Goal: Task Accomplishment & Management: Use online tool/utility

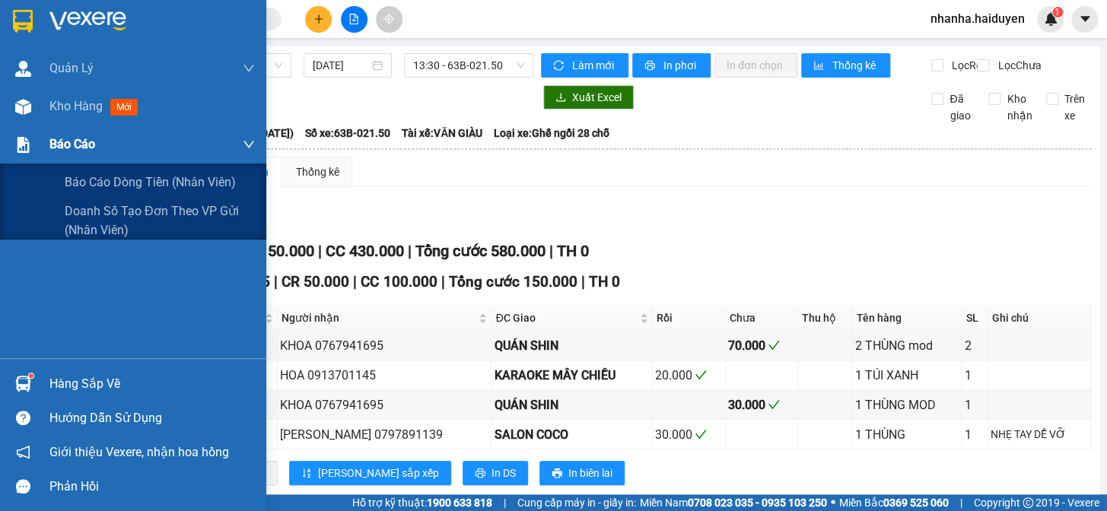
scroll to position [138, 0]
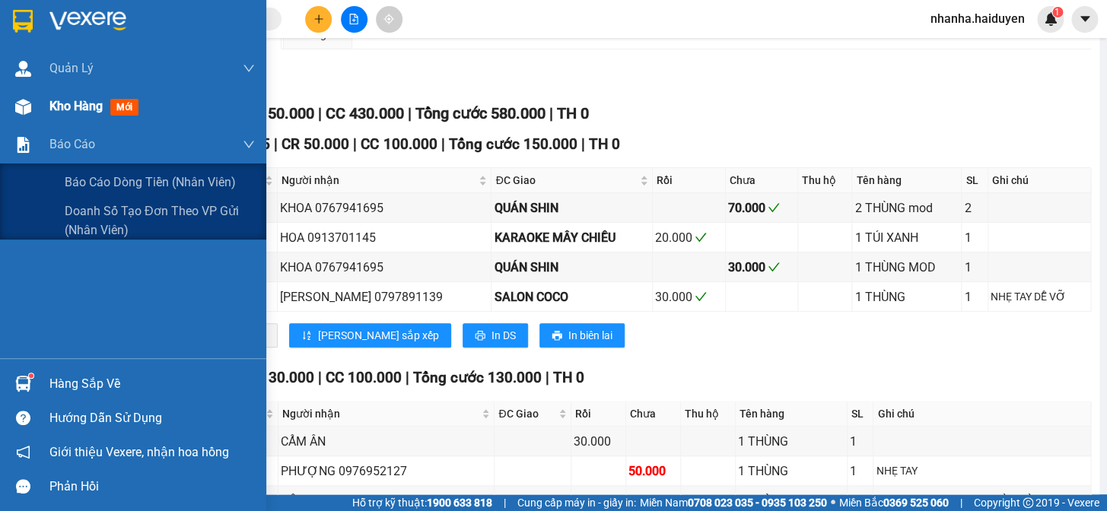
drag, startPoint x: 82, startPoint y: 125, endPoint x: 73, endPoint y: 113, distance: 15.2
click at [79, 123] on div "[PERSON_NAME] [PERSON_NAME] thu hộ Kho hàng mới [PERSON_NAME] [PERSON_NAME] [PE…" at bounding box center [133, 203] width 266 height 309
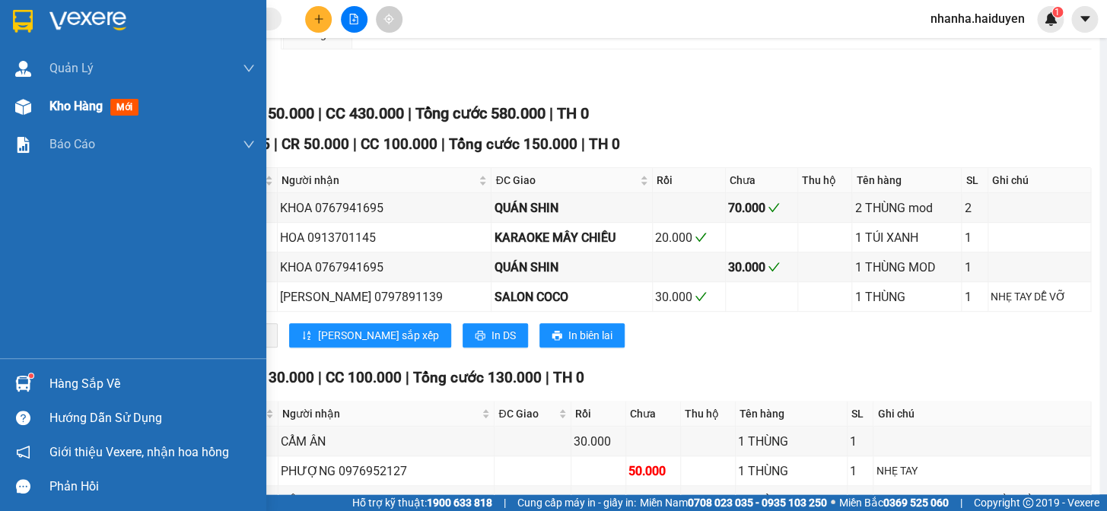
click at [72, 112] on span "Kho hàng" at bounding box center [75, 106] width 53 height 14
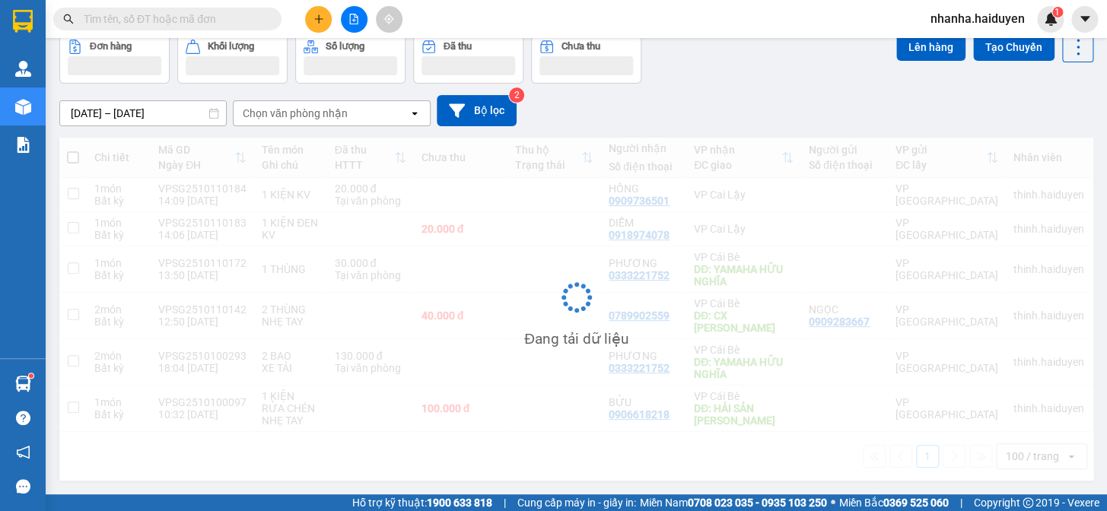
scroll to position [69, 0]
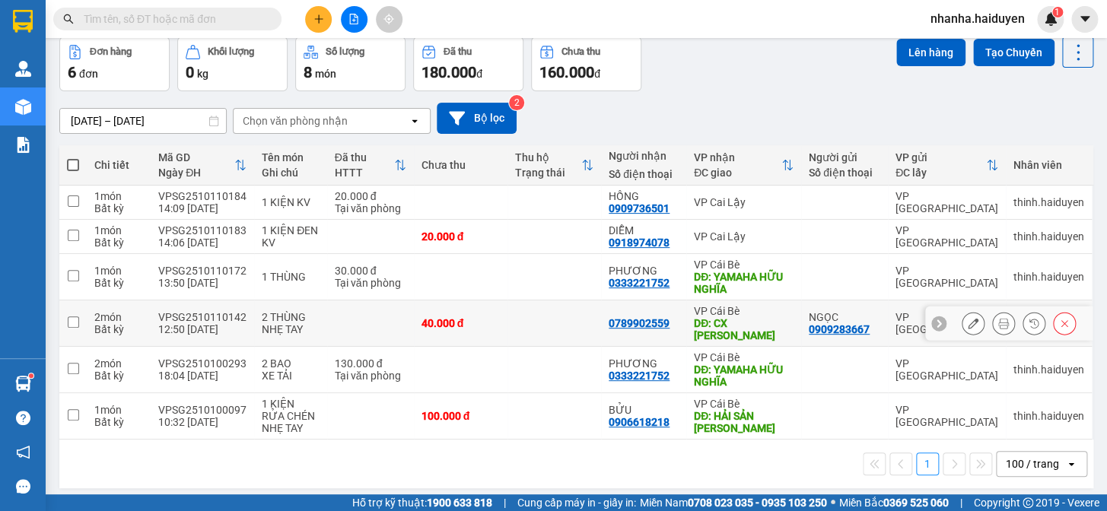
click at [760, 308] on div "VP Cái Bè" at bounding box center [744, 311] width 100 height 12
checkbox input "true"
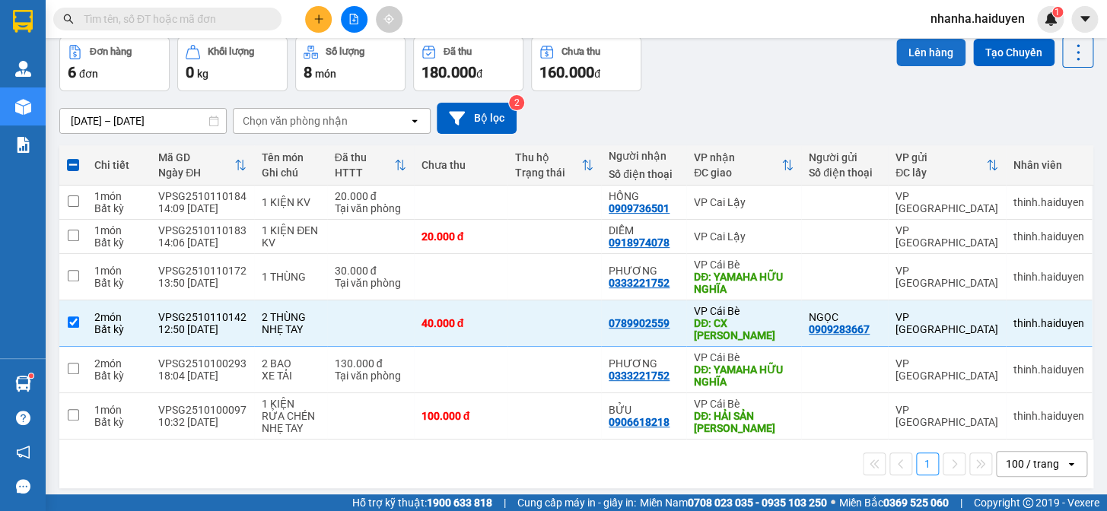
click at [930, 45] on button "Lên hàng" at bounding box center [930, 52] width 69 height 27
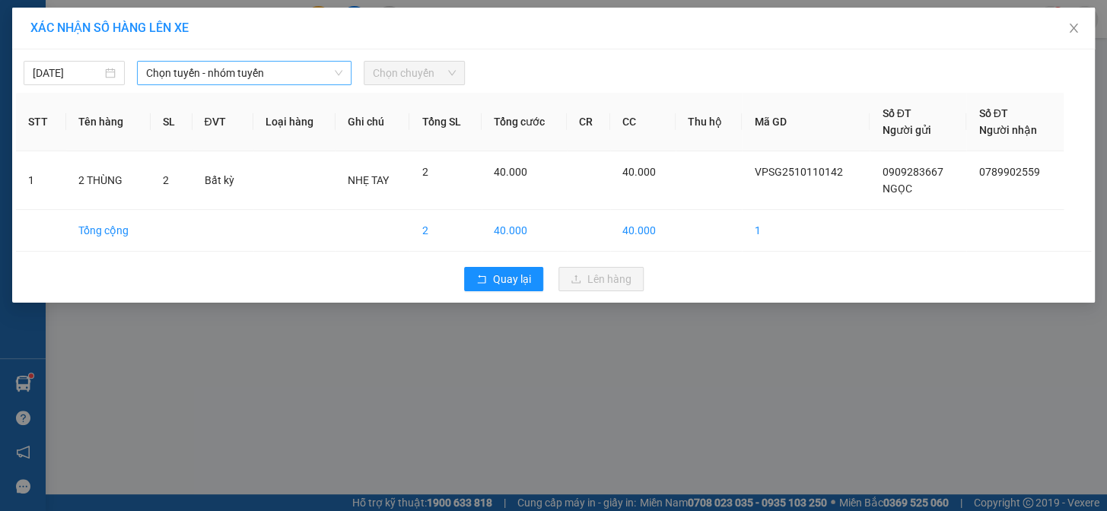
click at [279, 80] on span "Chọn tuyến - nhóm tuyến" at bounding box center [244, 73] width 196 height 23
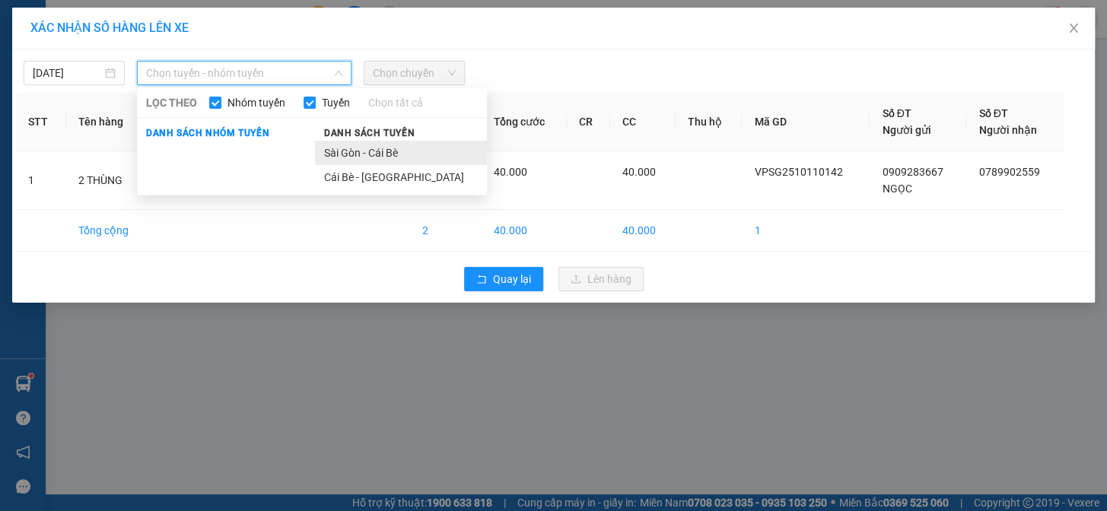
drag, startPoint x: 365, startPoint y: 164, endPoint x: 369, endPoint y: 157, distance: 8.5
click at [369, 157] on ul "Sài Gòn - Cái Bè Cái Bè - [GEOGRAPHIC_DATA]" at bounding box center [401, 165] width 172 height 49
click at [369, 156] on li "Sài Gòn - Cái Bè" at bounding box center [401, 153] width 172 height 24
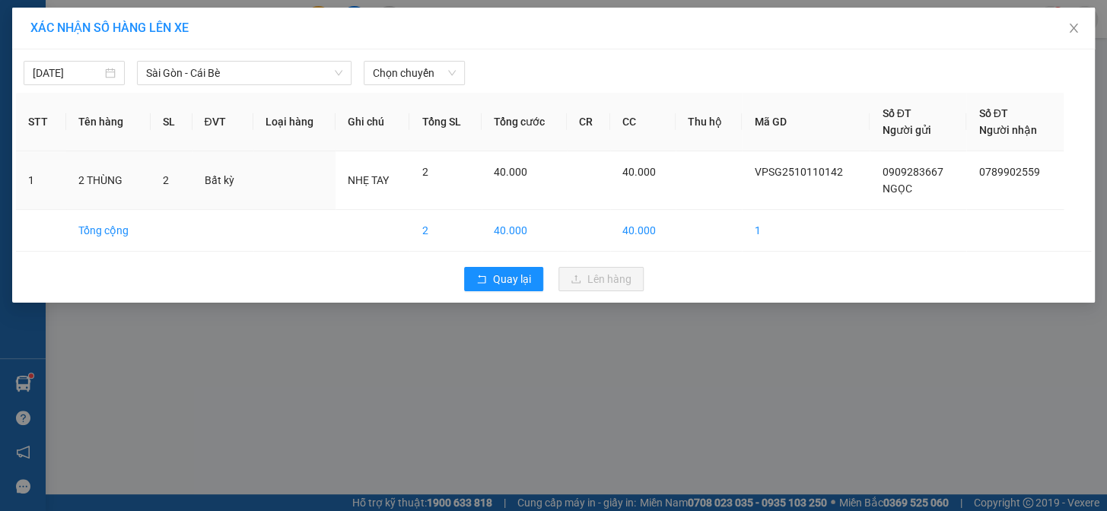
click at [413, 53] on div "[DATE] [GEOGRAPHIC_DATA] - [GEOGRAPHIC_DATA] Bè LỌC THEO Nhóm [PERSON_NAME] tất…" at bounding box center [553, 69] width 1075 height 32
click at [416, 62] on span "Chọn chuyến" at bounding box center [414, 73] width 83 height 23
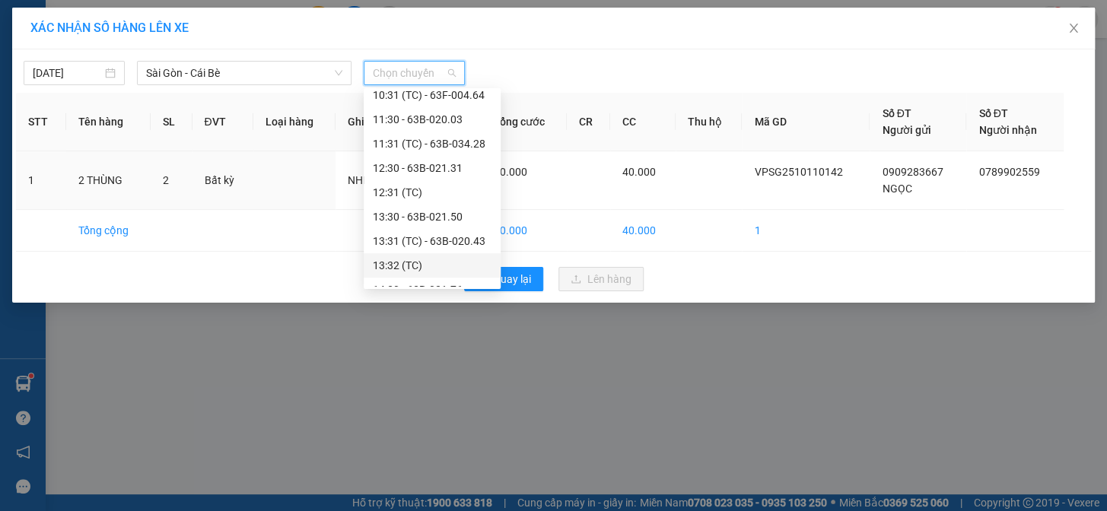
scroll to position [345, 0]
click at [428, 221] on div "14:30 - 63B-021.76" at bounding box center [432, 220] width 119 height 17
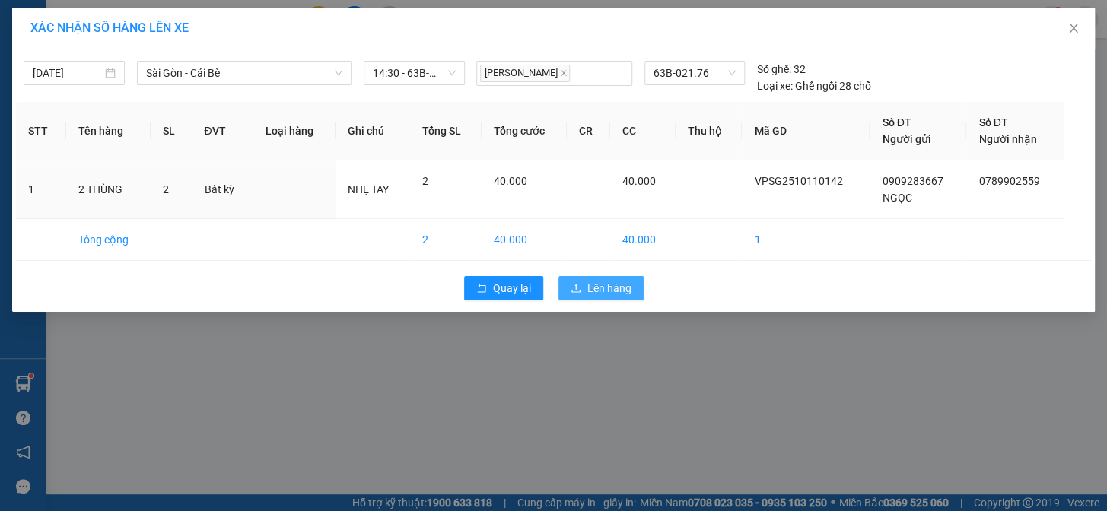
click at [587, 288] on span "Lên hàng" at bounding box center [609, 288] width 44 height 17
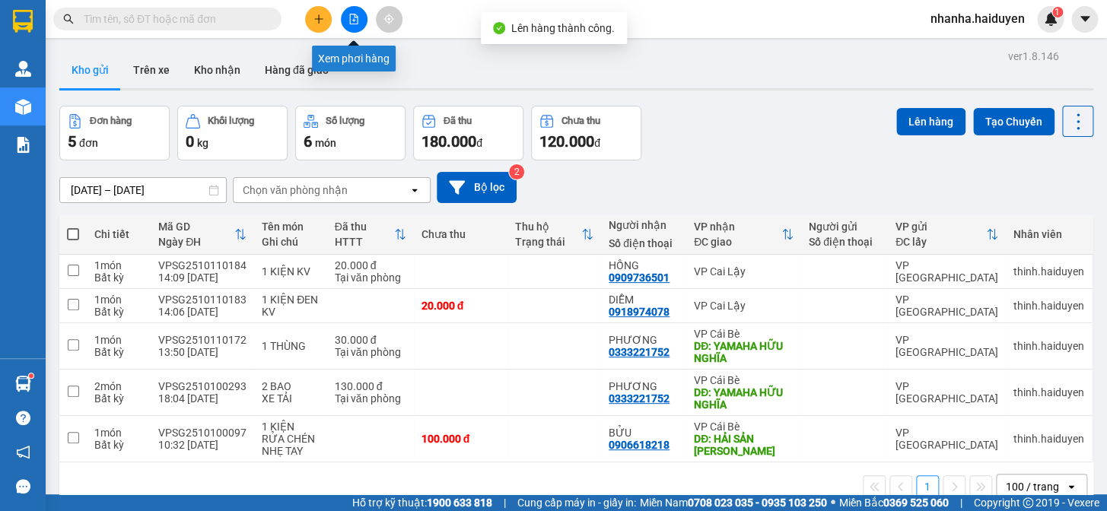
click at [357, 6] on button at bounding box center [354, 19] width 27 height 27
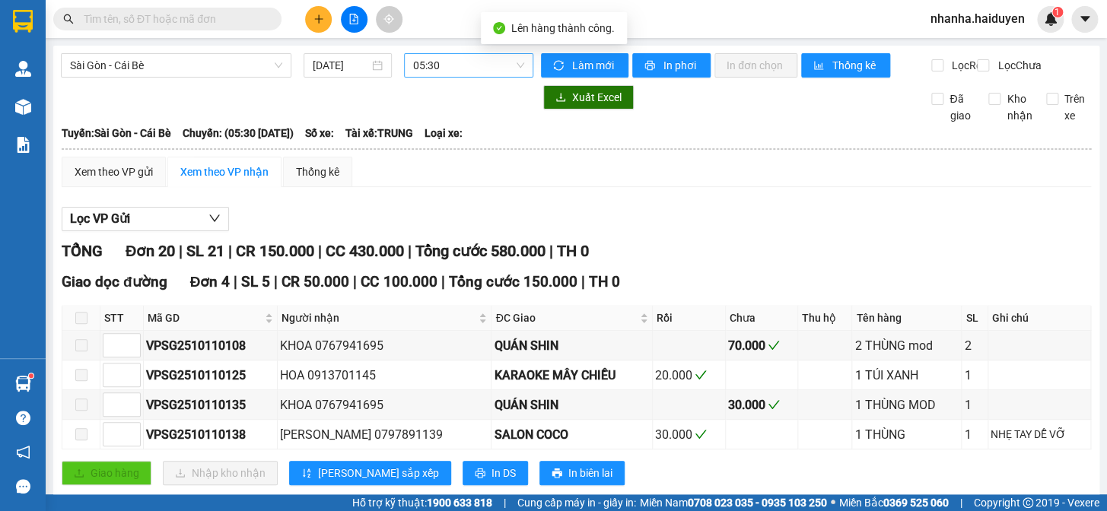
click at [493, 70] on span "05:30" at bounding box center [468, 65] width 111 height 23
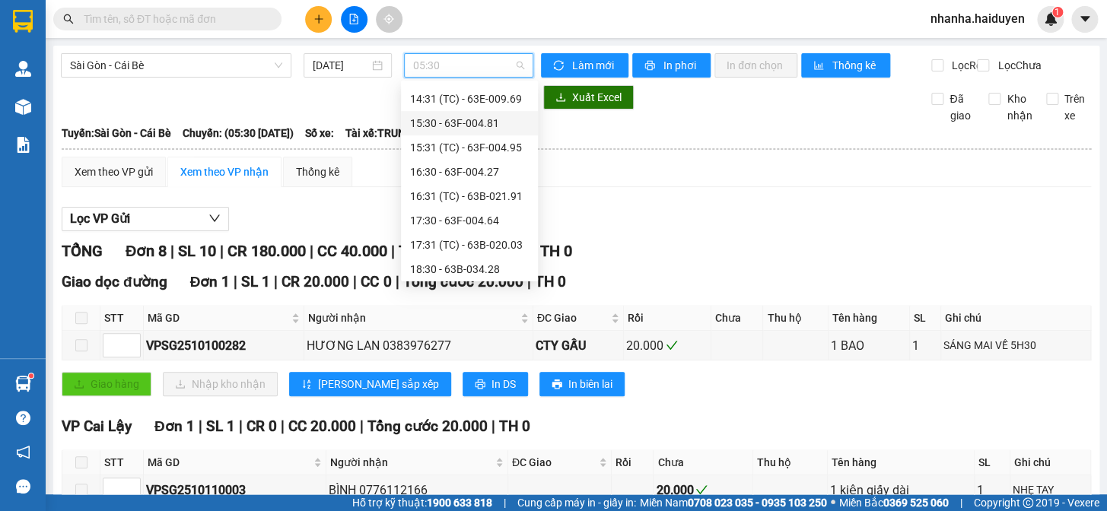
scroll to position [415, 0]
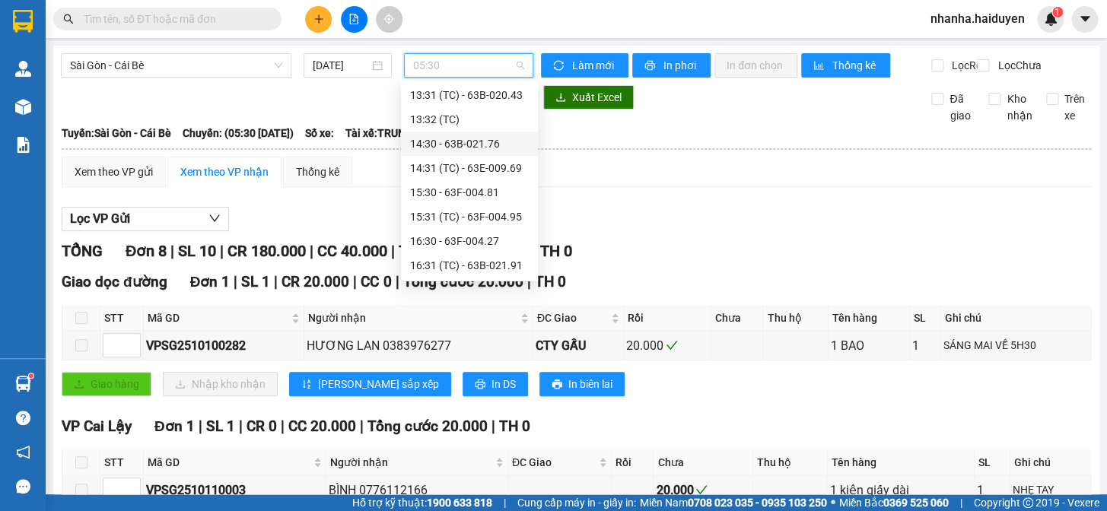
click at [459, 151] on div "14:30 - 63B-021.76" at bounding box center [469, 143] width 119 height 17
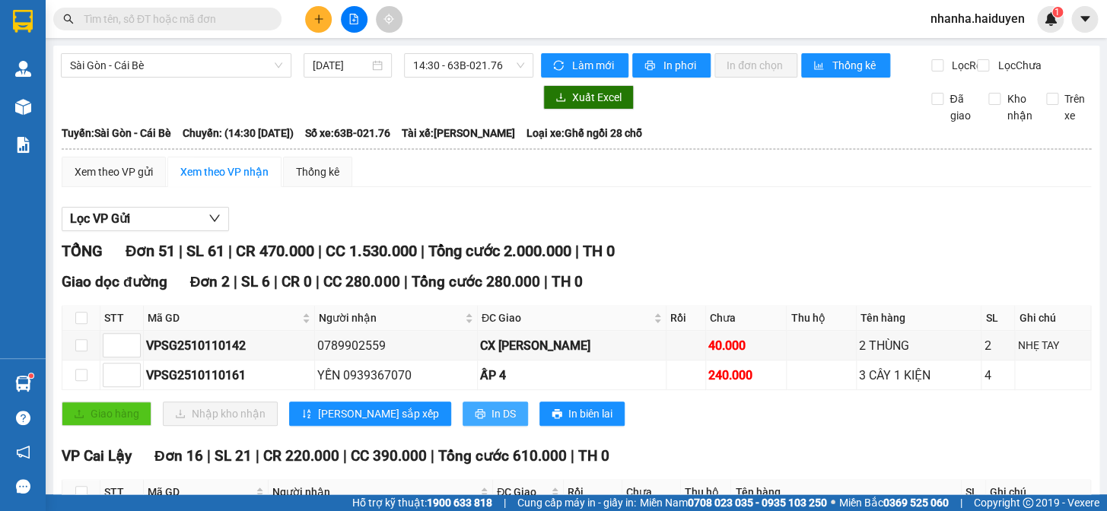
click at [492, 422] on span "In DS" at bounding box center [504, 414] width 24 height 17
click at [79, 352] on input "checkbox" at bounding box center [81, 345] width 12 height 12
checkbox input "true"
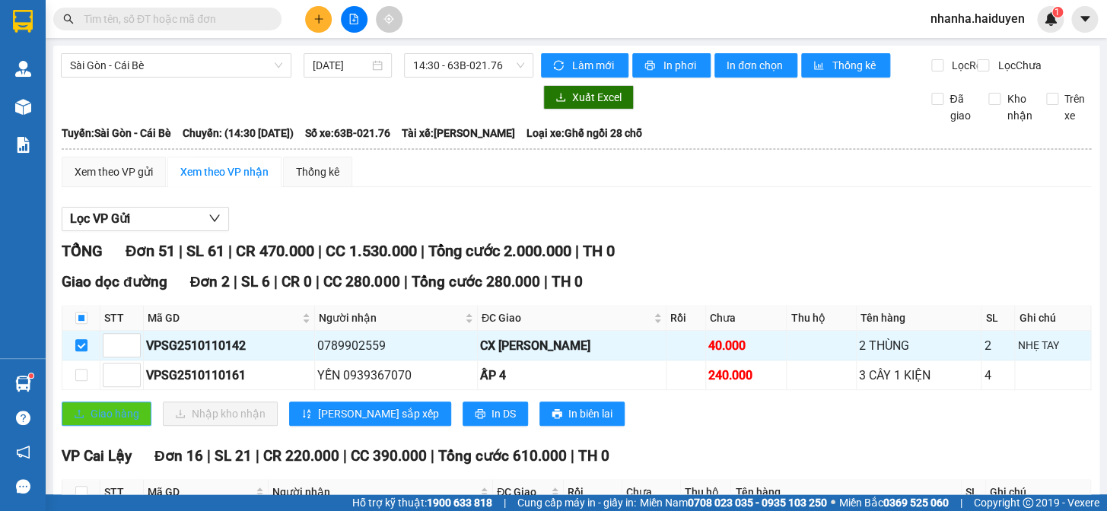
click at [105, 422] on span "Giao hàng" at bounding box center [115, 414] width 49 height 17
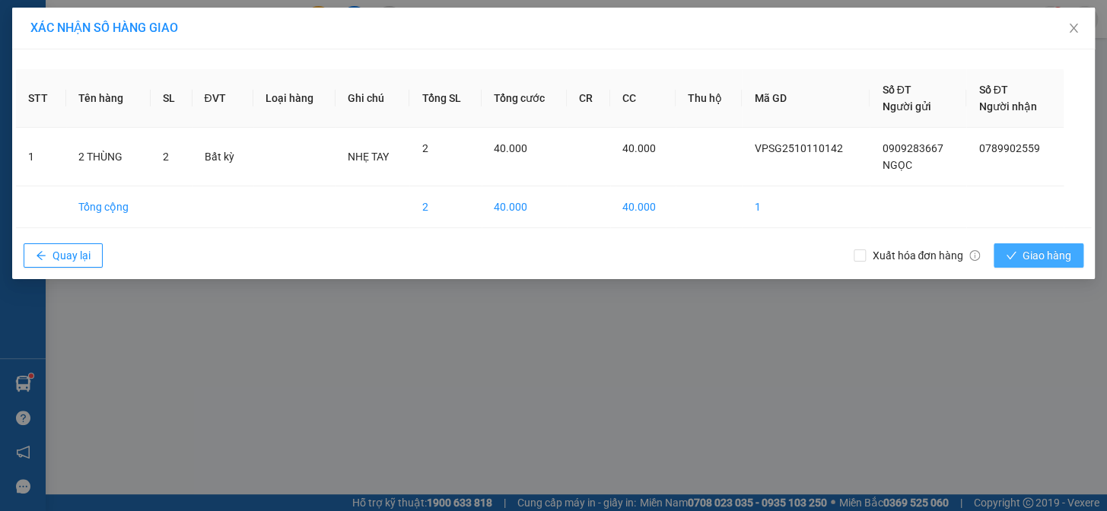
click at [1040, 265] on button "Giao hàng" at bounding box center [1039, 256] width 90 height 24
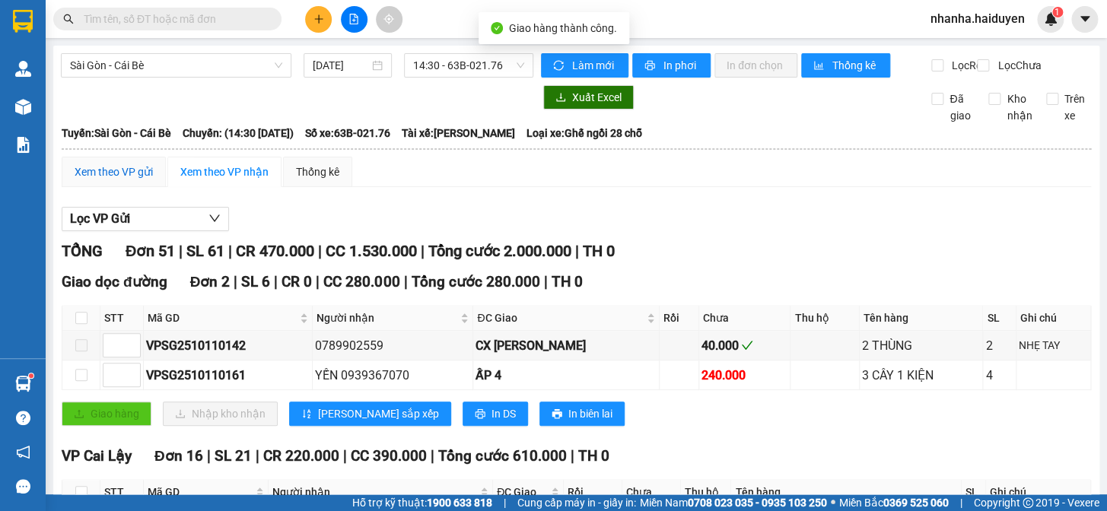
click at [126, 180] on div "Xem theo VP gửi" at bounding box center [114, 172] width 78 height 17
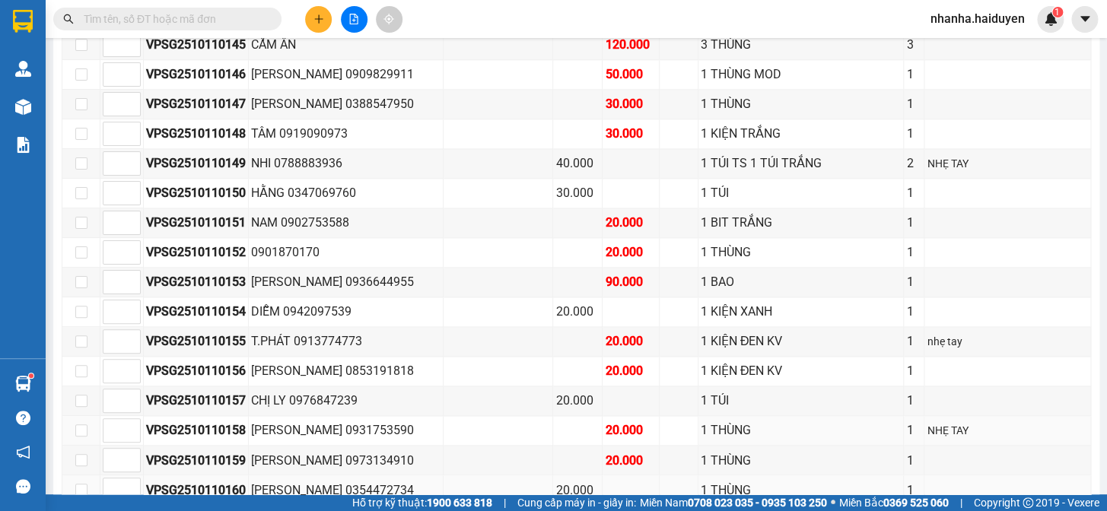
scroll to position [899, 0]
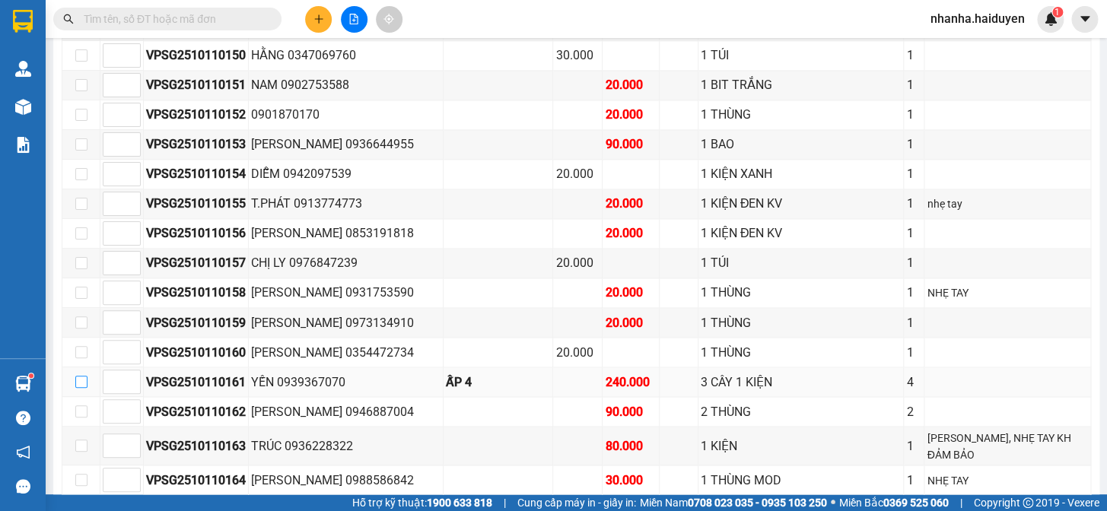
click at [78, 376] on input "checkbox" at bounding box center [81, 382] width 12 height 12
checkbox input "true"
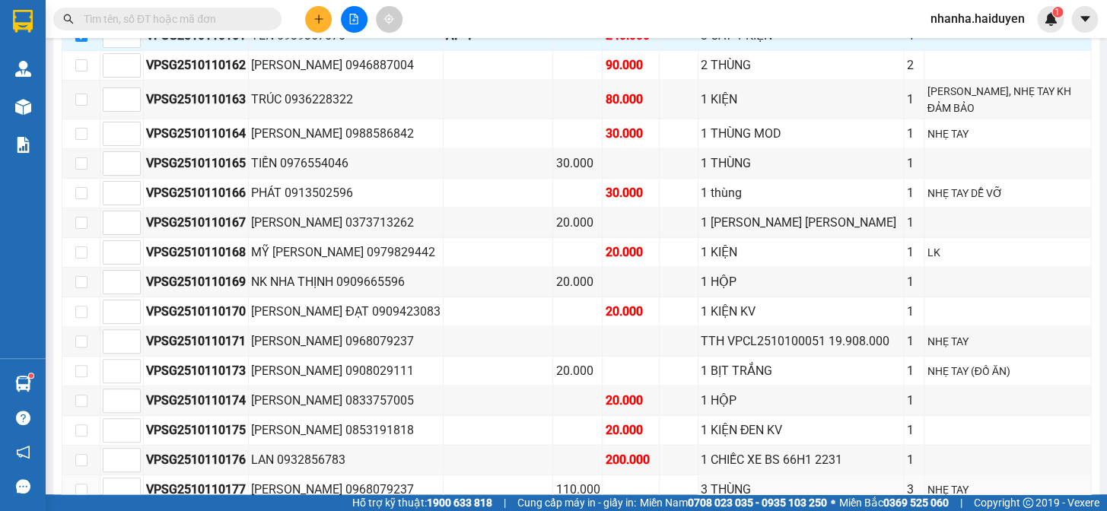
scroll to position [1430, 0]
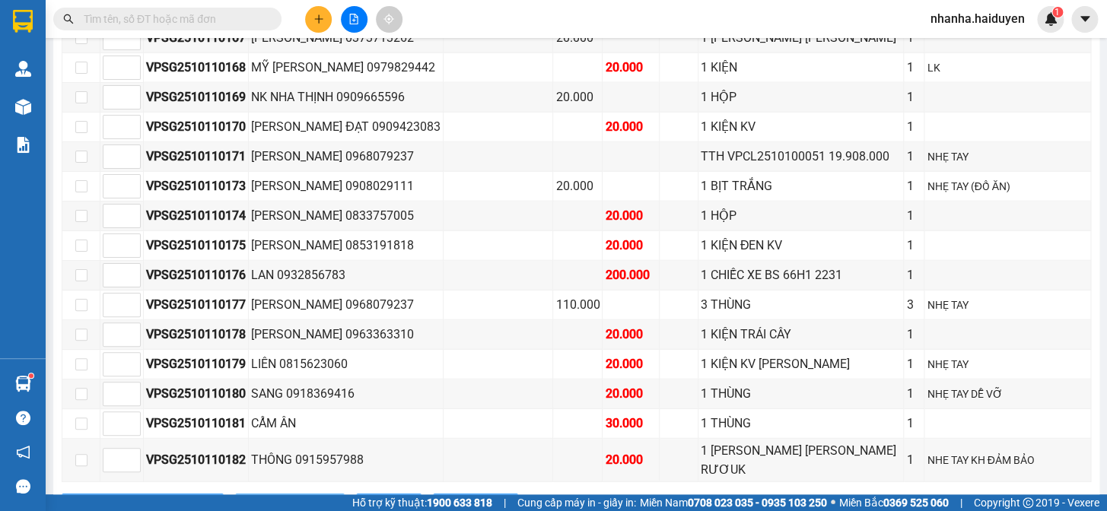
click at [264, 498] on span "Xuống kho gửi" at bounding box center [298, 506] width 68 height 17
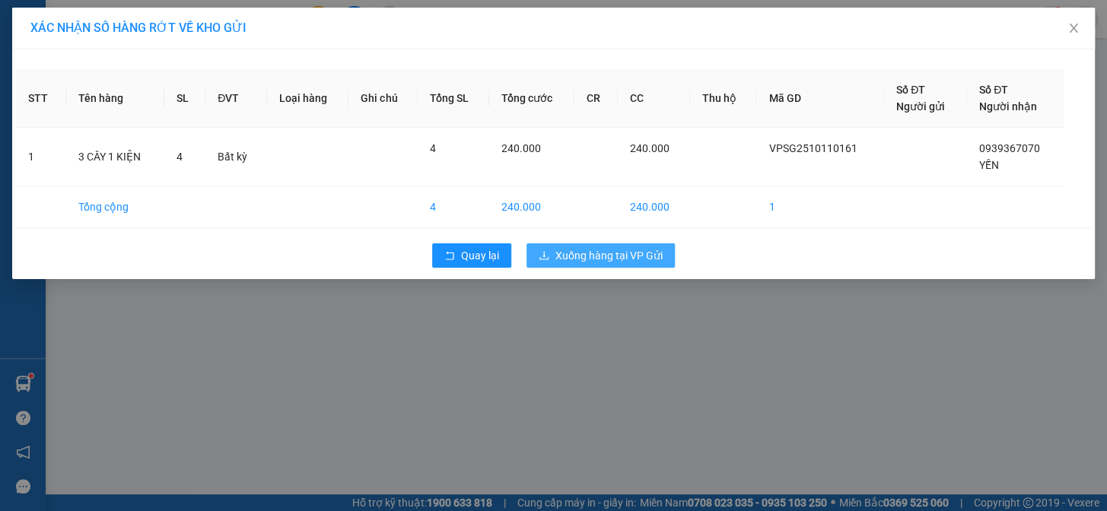
click at [661, 250] on span "Xuống hàng tại VP Gửi" at bounding box center [609, 255] width 107 height 17
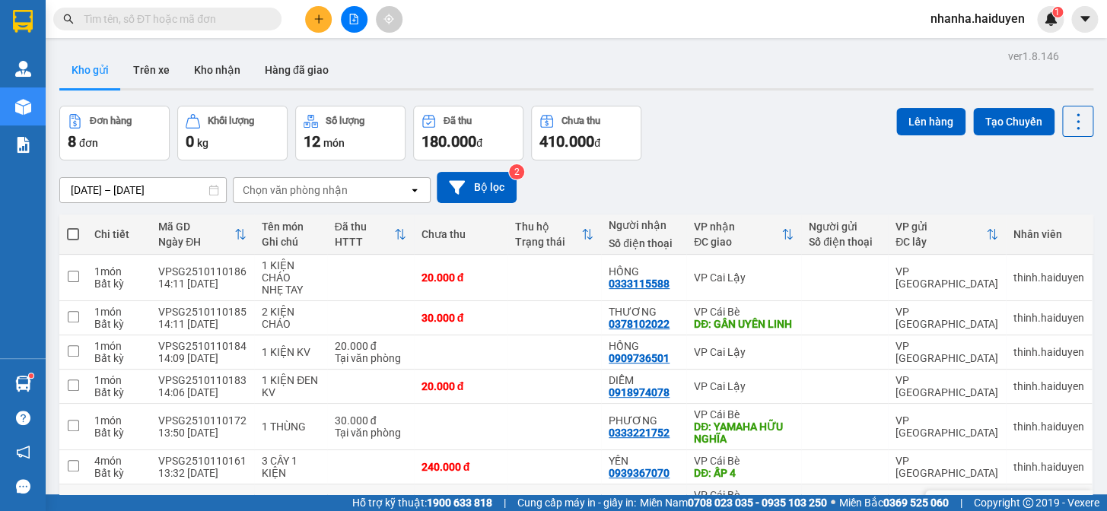
scroll to position [156, 0]
